Goal: Task Accomplishment & Management: Manage account settings

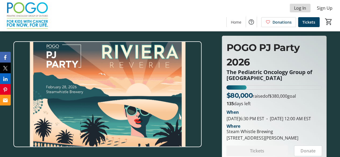
click at [301, 8] on span "Log In" at bounding box center [300, 8] width 12 height 6
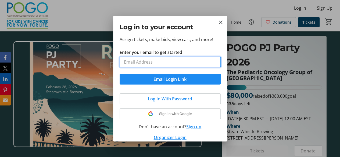
paste input "[EMAIL_ADDRESS][DOMAIN_NAME]"
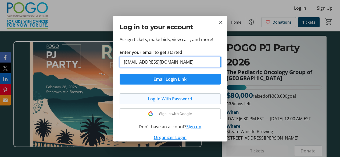
type input "[EMAIL_ADDRESS][DOMAIN_NAME]"
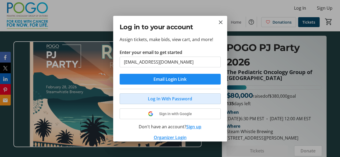
click at [171, 97] on span "Log In With Password" at bounding box center [170, 99] width 44 height 6
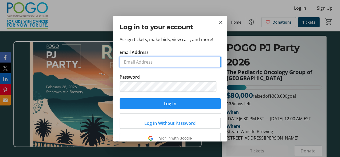
click at [153, 61] on input "Email Address" at bounding box center [170, 62] width 101 height 11
paste input "[EMAIL_ADDRESS][DOMAIN_NAME]"
type input "[EMAIL_ADDRESS][DOMAIN_NAME]"
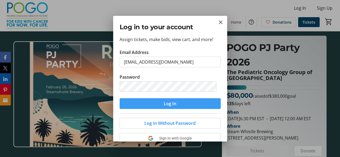
click at [171, 104] on span "Log In" at bounding box center [170, 103] width 13 height 6
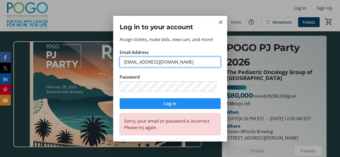
click at [124, 62] on input "[EMAIL_ADDRESS][DOMAIN_NAME]" at bounding box center [170, 62] width 101 height 11
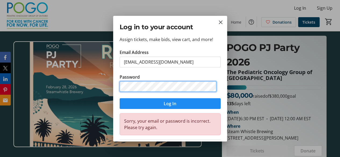
click at [80, 84] on div "Log in to your account Assign tickets, make bids, view cart, and more! Email Ad…" at bounding box center [170, 78] width 340 height 157
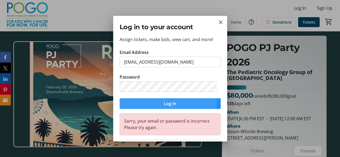
click at [161, 103] on span "submit" at bounding box center [170, 103] width 101 height 13
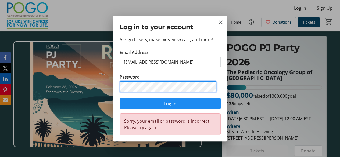
click at [93, 86] on div "Log in to your account Assign tickets, make bids, view cart, and more! Email Ad…" at bounding box center [170, 78] width 340 height 157
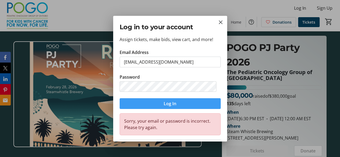
click at [172, 105] on span "Log In" at bounding box center [170, 103] width 13 height 6
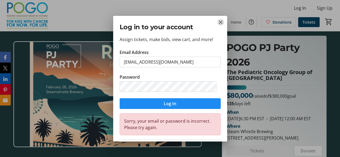
click at [218, 20] on mat-icon "Close" at bounding box center [220, 22] width 6 height 6
